Goal: Navigation & Orientation: Find specific page/section

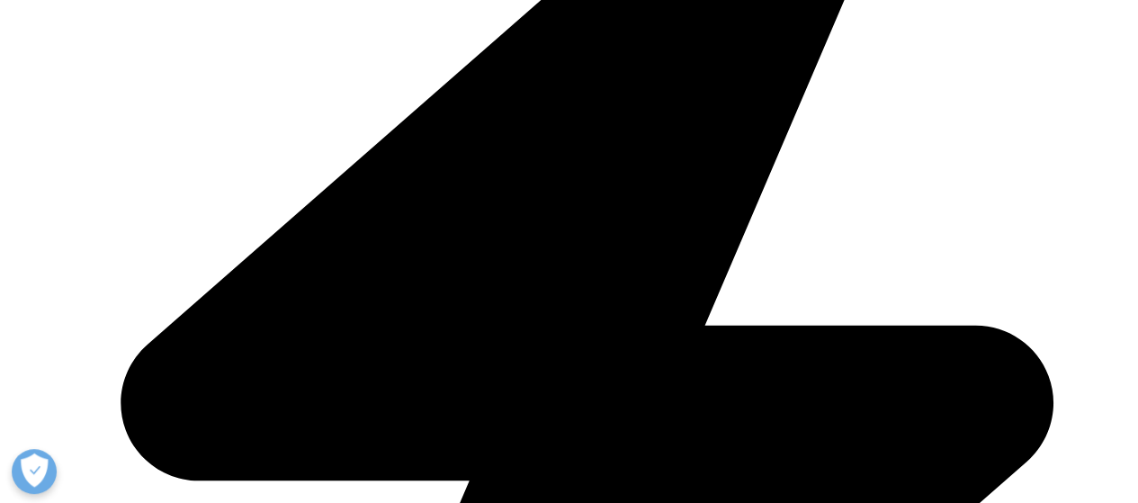
scroll to position [585, 0]
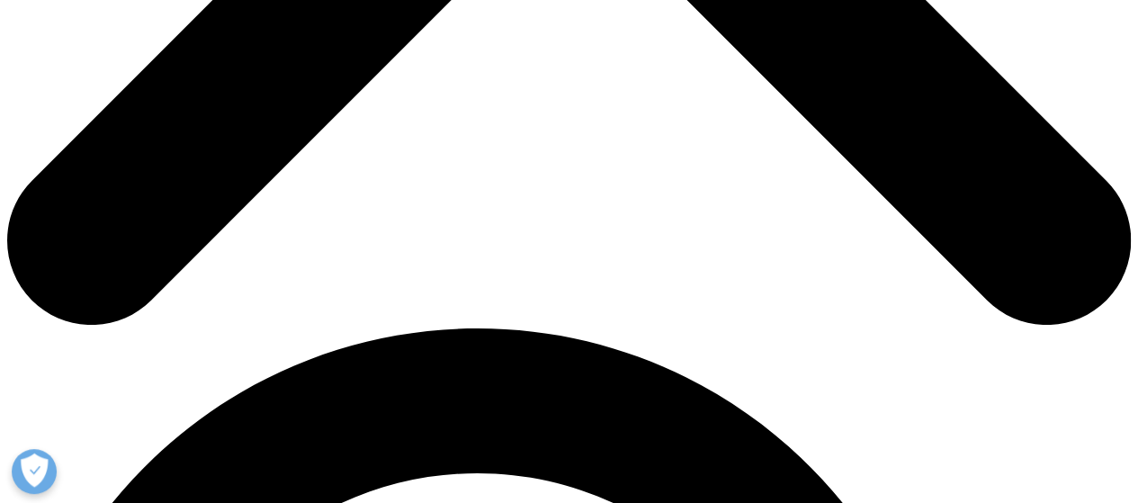
scroll to position [825, 0]
